Goal: Check status

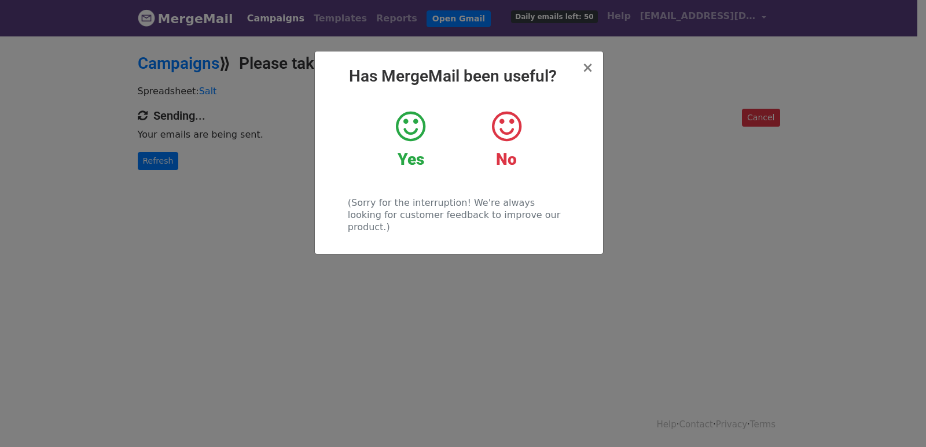
click at [163, 159] on div "× Has MergeMail been useful? Yes No (Sorry for the interruption! We're always l…" at bounding box center [463, 241] width 926 height 413
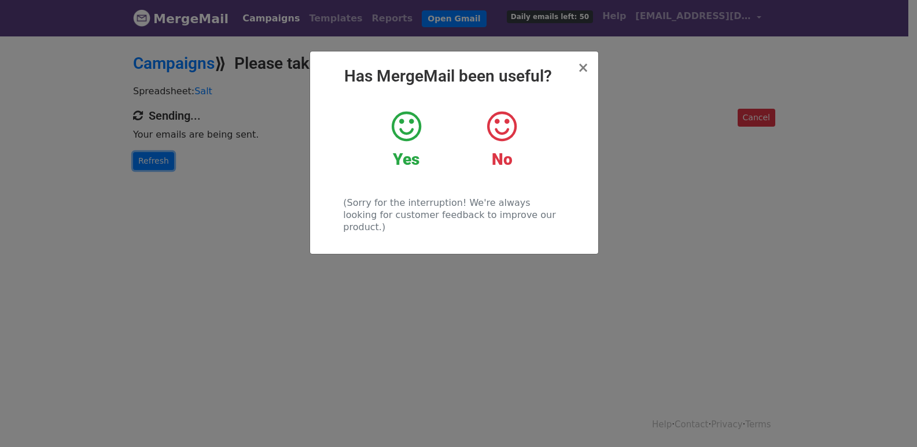
click at [163, 159] on link "Refresh" at bounding box center [153, 161] width 41 height 18
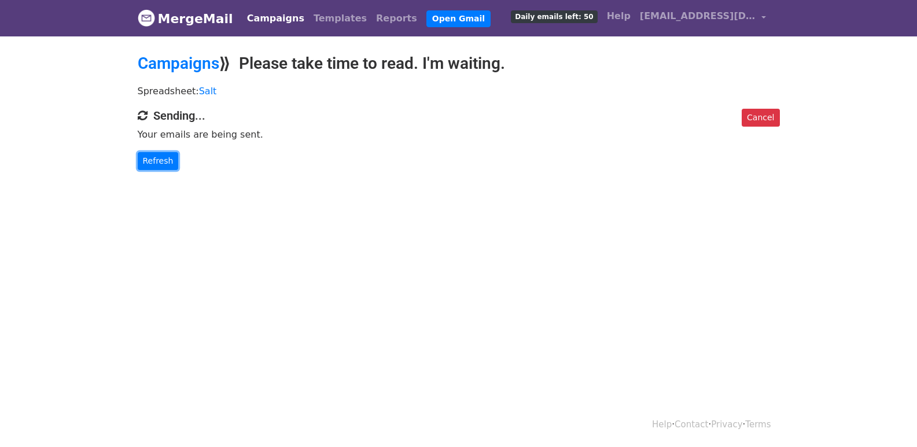
click at [163, 159] on link "Refresh" at bounding box center [158, 161] width 41 height 18
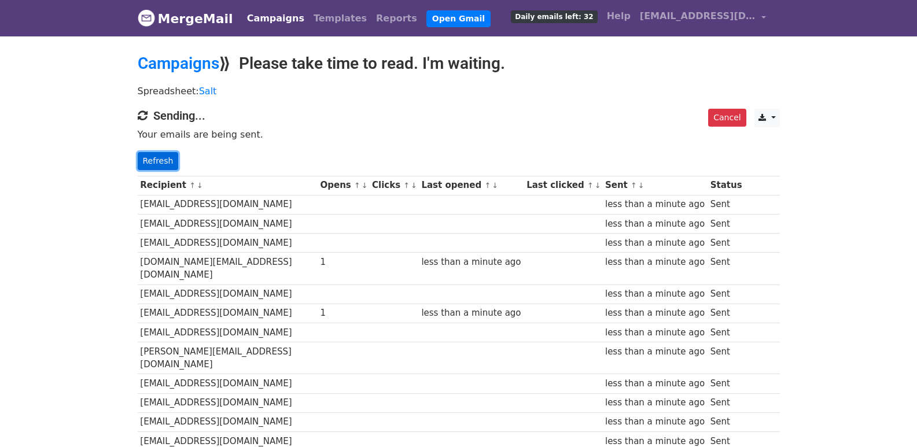
click at [172, 160] on link "Refresh" at bounding box center [158, 161] width 41 height 18
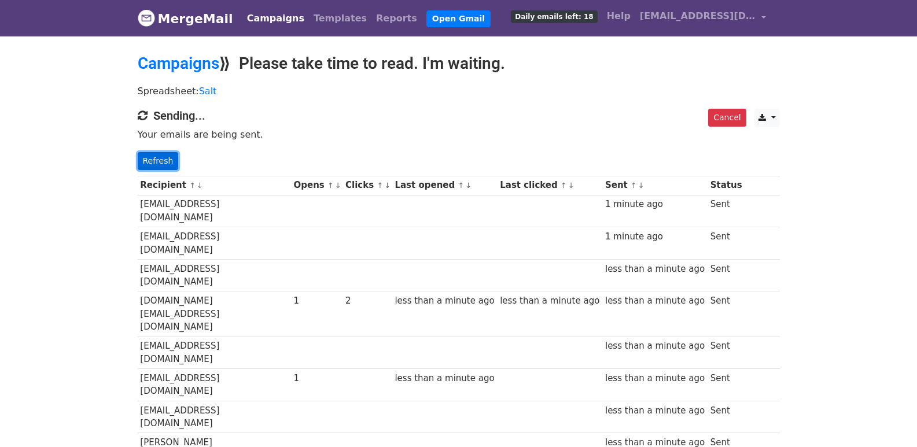
click at [158, 160] on link "Refresh" at bounding box center [158, 161] width 41 height 18
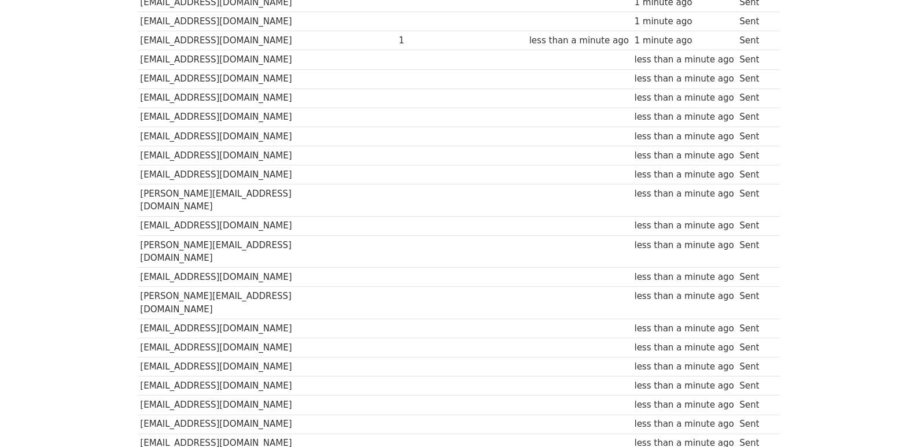
scroll to position [806, 0]
